Goal: Task Accomplishment & Management: Manage account settings

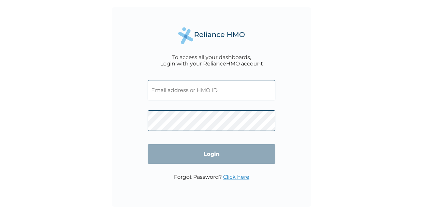
type input "[EMAIL_ADDRESS][DOMAIN_NAME]"
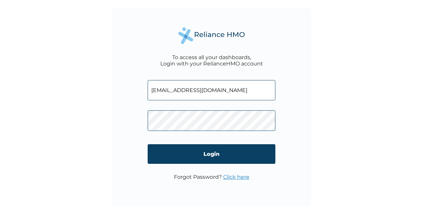
click at [230, 176] on link "Click here" at bounding box center [236, 177] width 26 height 6
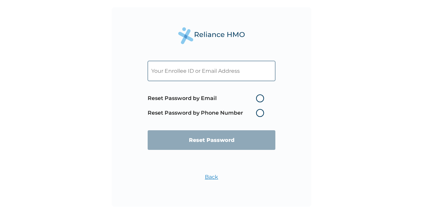
click at [190, 72] on input "text" at bounding box center [212, 71] width 128 height 20
type input "[EMAIL_ADDRESS][DOMAIN_NAME]"
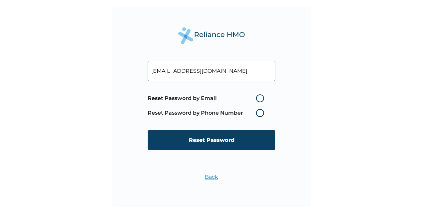
click at [259, 98] on label "Reset Password by Email" at bounding box center [208, 99] width 120 height 8
click at [258, 98] on input "Reset Password by Email" at bounding box center [252, 98] width 11 height 11
radio input "true"
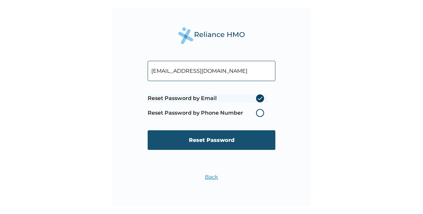
click at [208, 140] on input "Reset Password" at bounding box center [212, 140] width 128 height 20
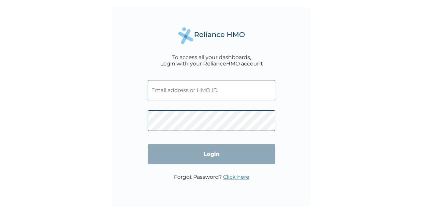
click at [196, 91] on input "text" at bounding box center [212, 90] width 128 height 20
type input "[EMAIL_ADDRESS][DOMAIN_NAME]"
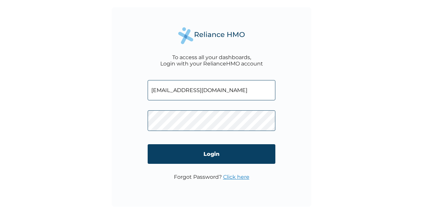
click at [230, 176] on link "Click here" at bounding box center [236, 177] width 26 height 6
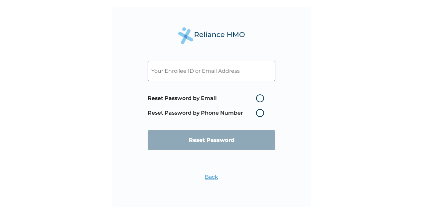
click at [196, 73] on input "text" at bounding box center [212, 71] width 128 height 20
type input "[EMAIL_ADDRESS][DOMAIN_NAME]"
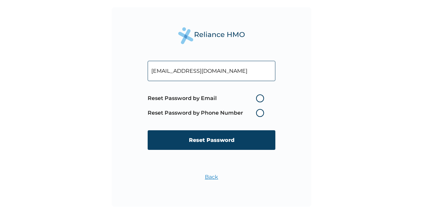
click at [258, 98] on label "Reset Password by Email" at bounding box center [208, 99] width 120 height 8
click at [258, 98] on input "Reset Password by Email" at bounding box center [252, 98] width 11 height 11
radio input "true"
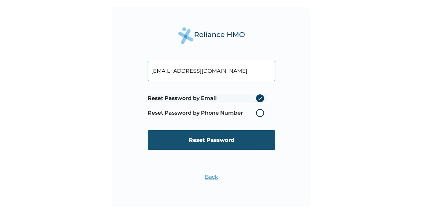
click at [206, 140] on input "Reset Password" at bounding box center [212, 140] width 128 height 20
